Goal: Task Accomplishment & Management: Manage account settings

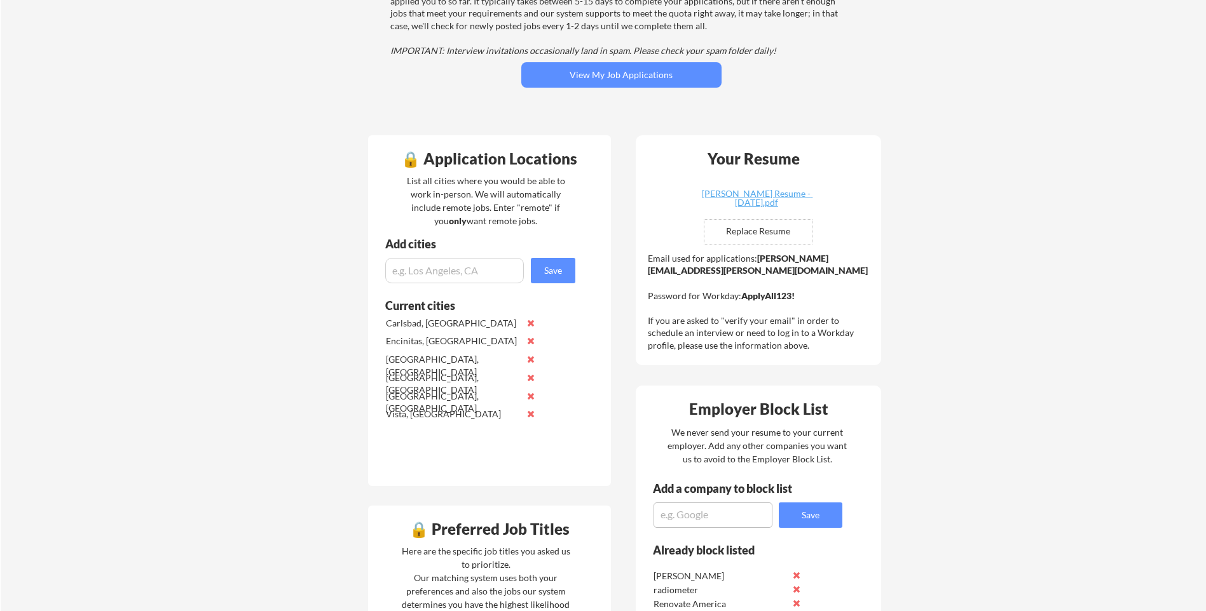
scroll to position [191, 0]
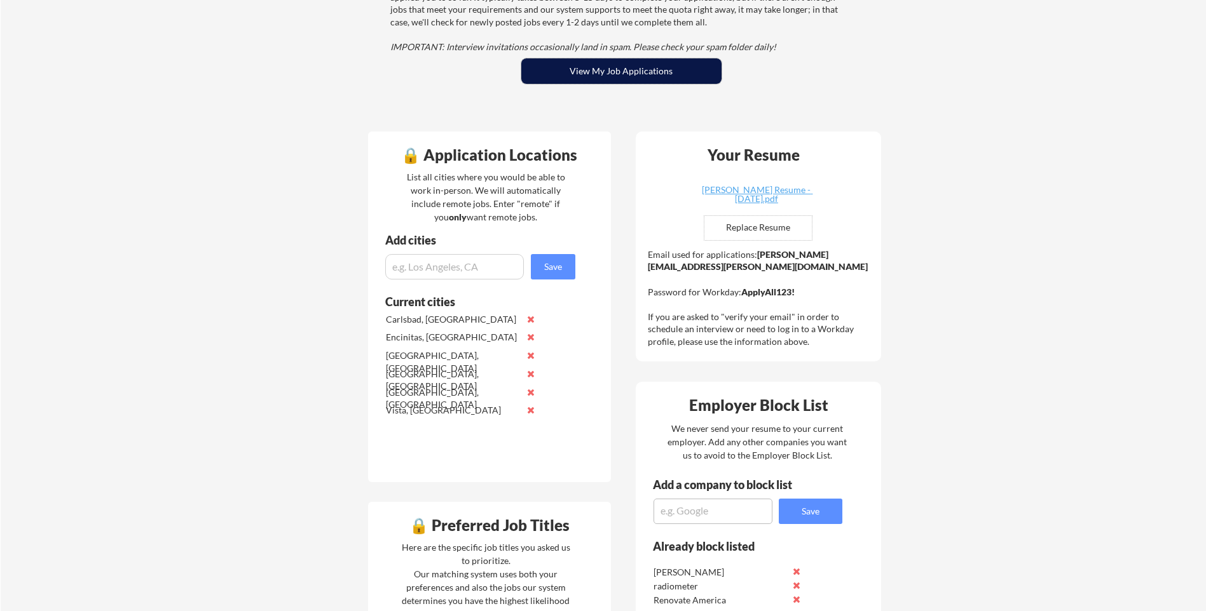
click at [644, 75] on button "View My Job Applications" at bounding box center [621, 70] width 200 height 25
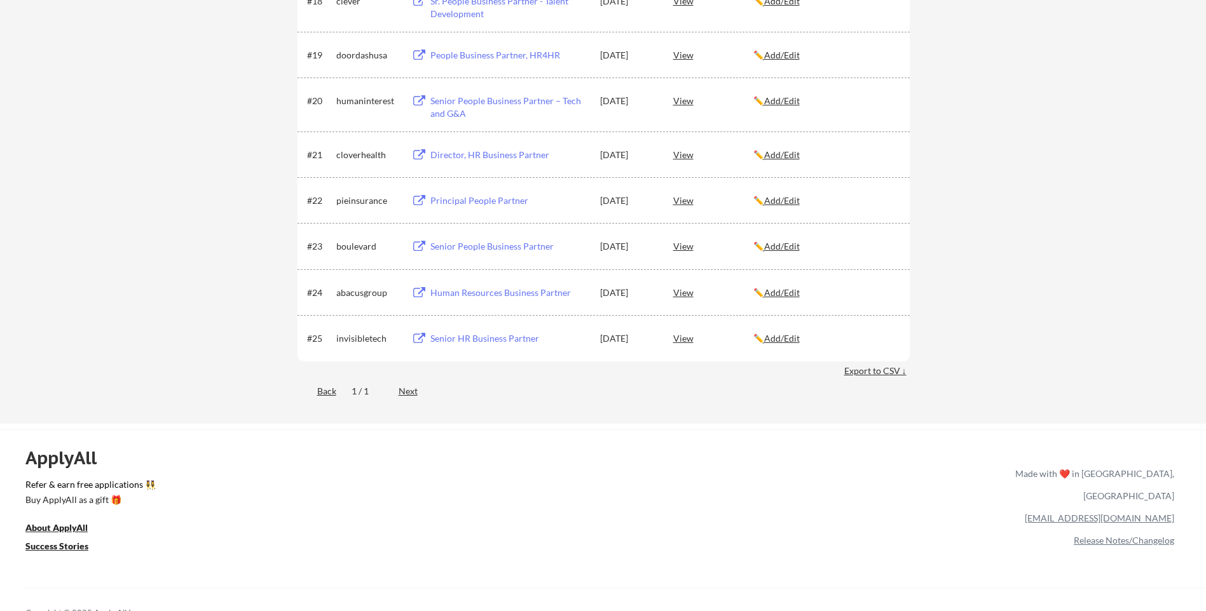
scroll to position [1203, 0]
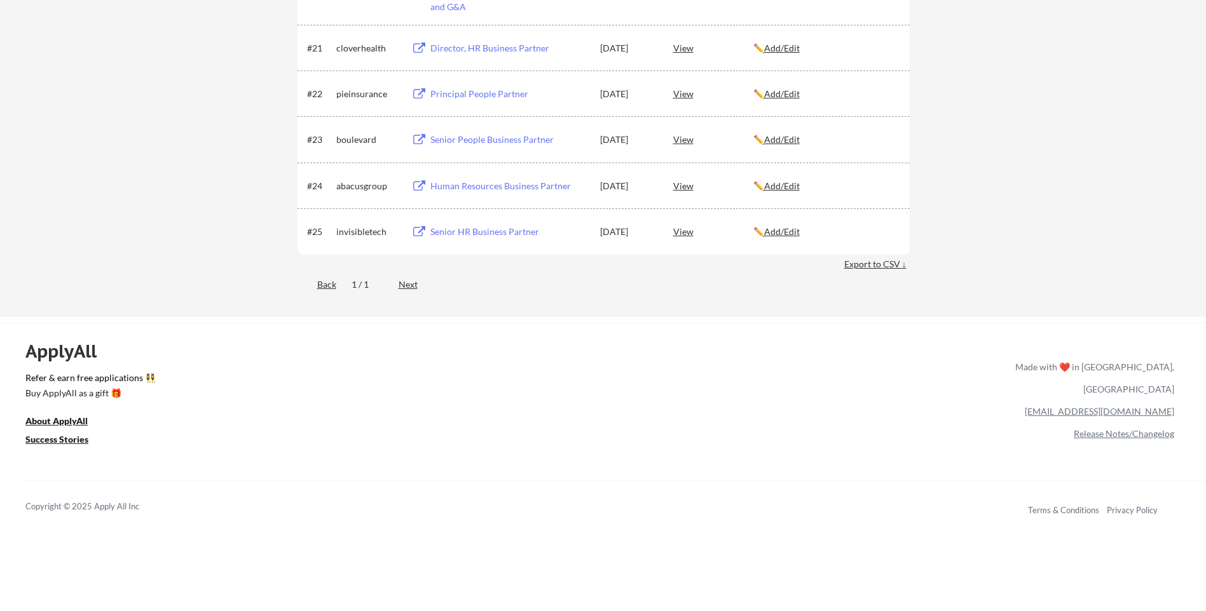
click at [797, 232] on u "Add/Edit" at bounding box center [782, 231] width 36 height 11
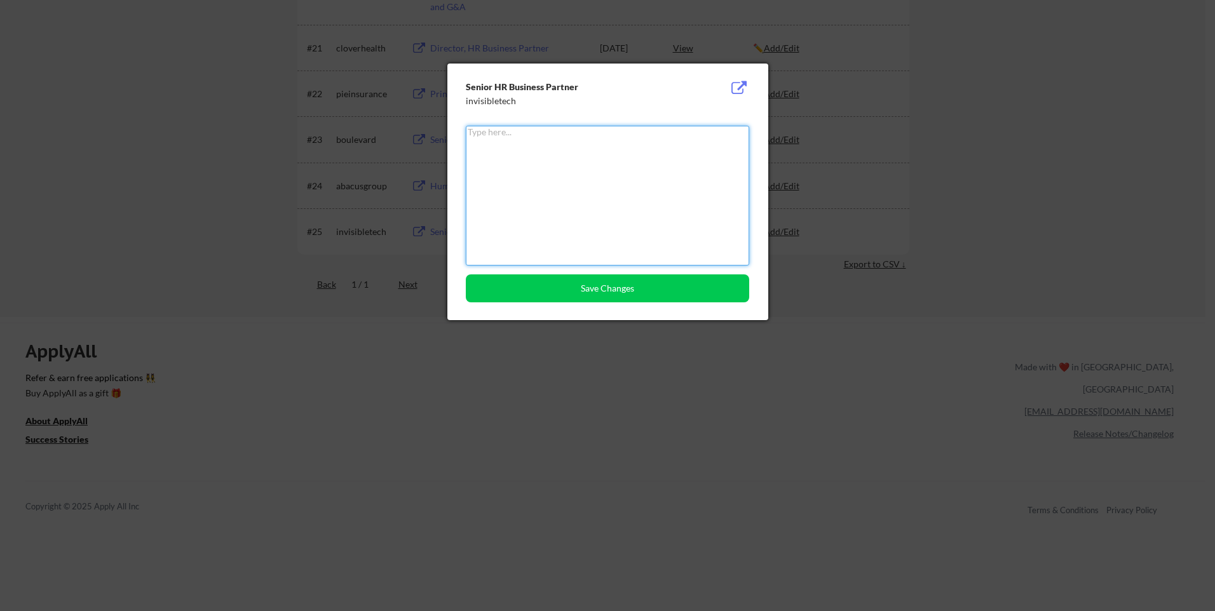
click at [959, 273] on div at bounding box center [607, 305] width 1215 height 611
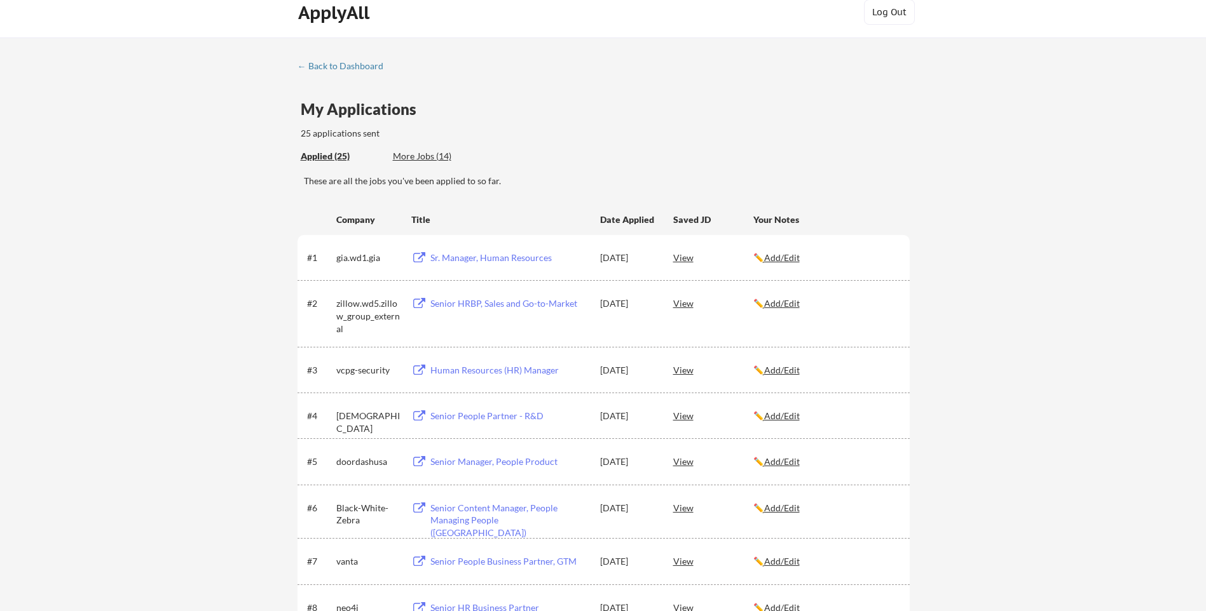
scroll to position [0, 0]
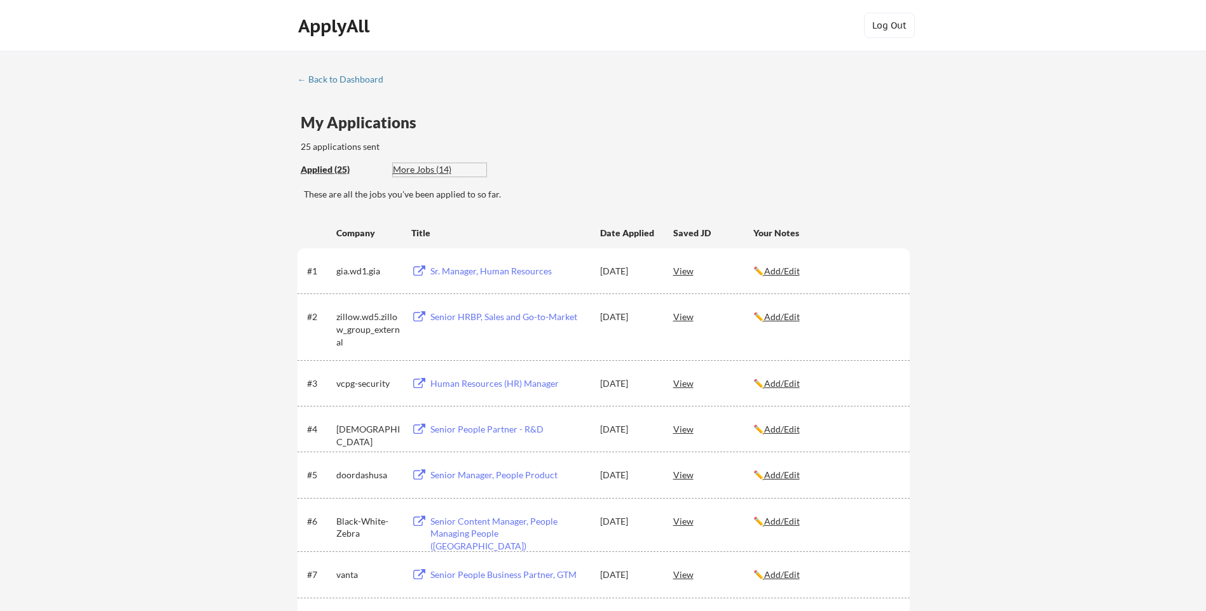
click at [428, 172] on div "More Jobs (14)" at bounding box center [439, 169] width 93 height 13
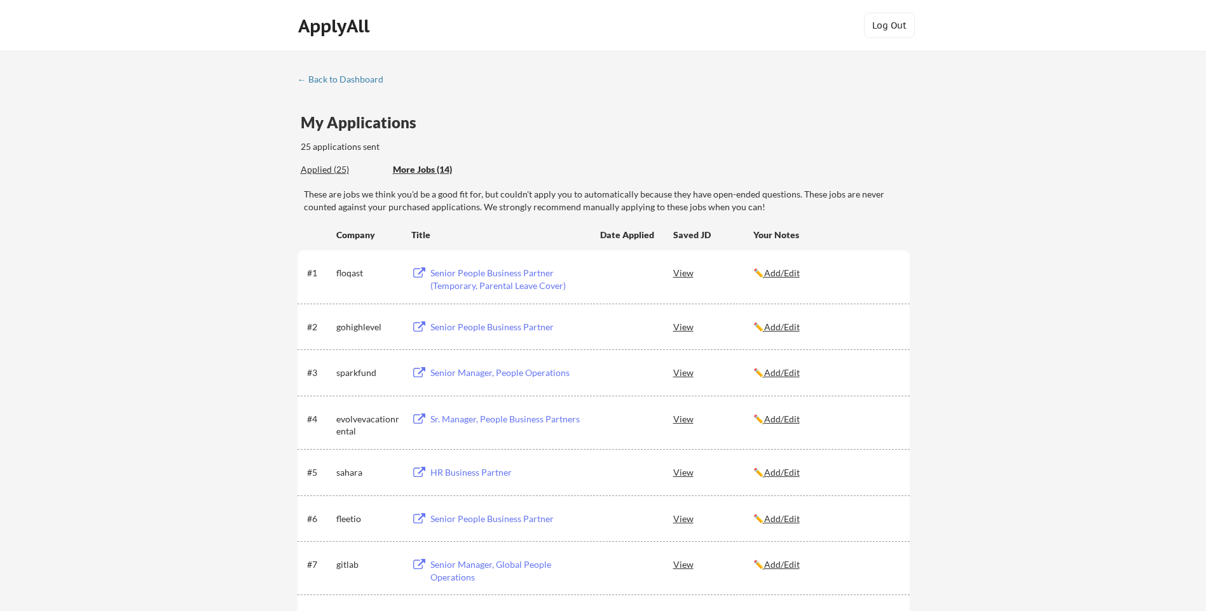
click at [341, 167] on div "Applied (25)" at bounding box center [342, 169] width 83 height 13
